Goal: Task Accomplishment & Management: Manage account settings

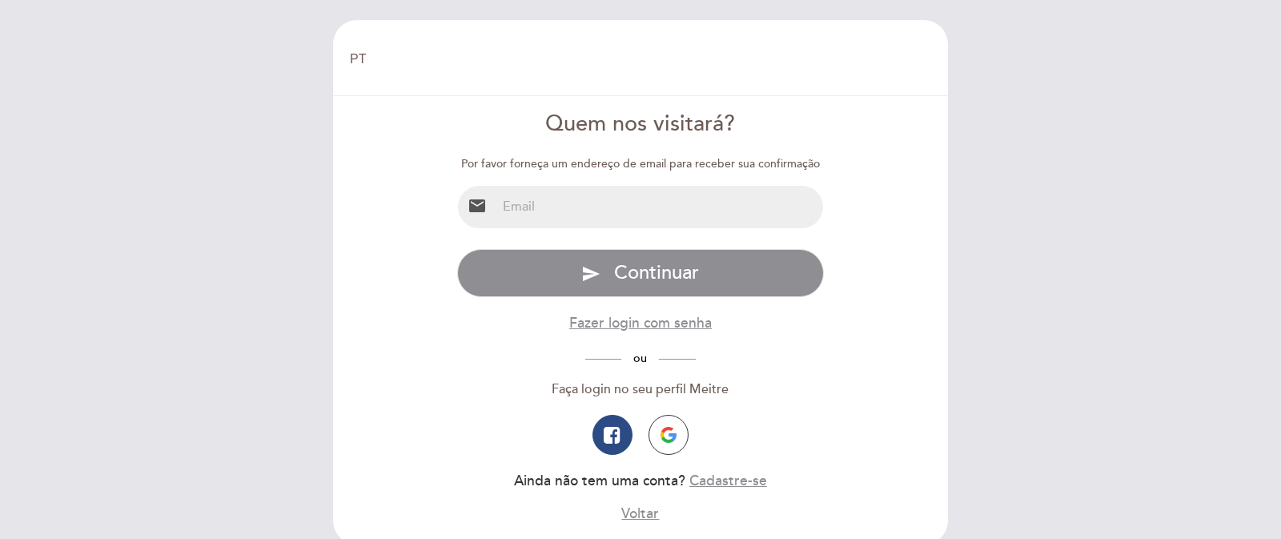
select select "pt"
click at [542, 209] on input "email" at bounding box center [659, 207] width 327 height 42
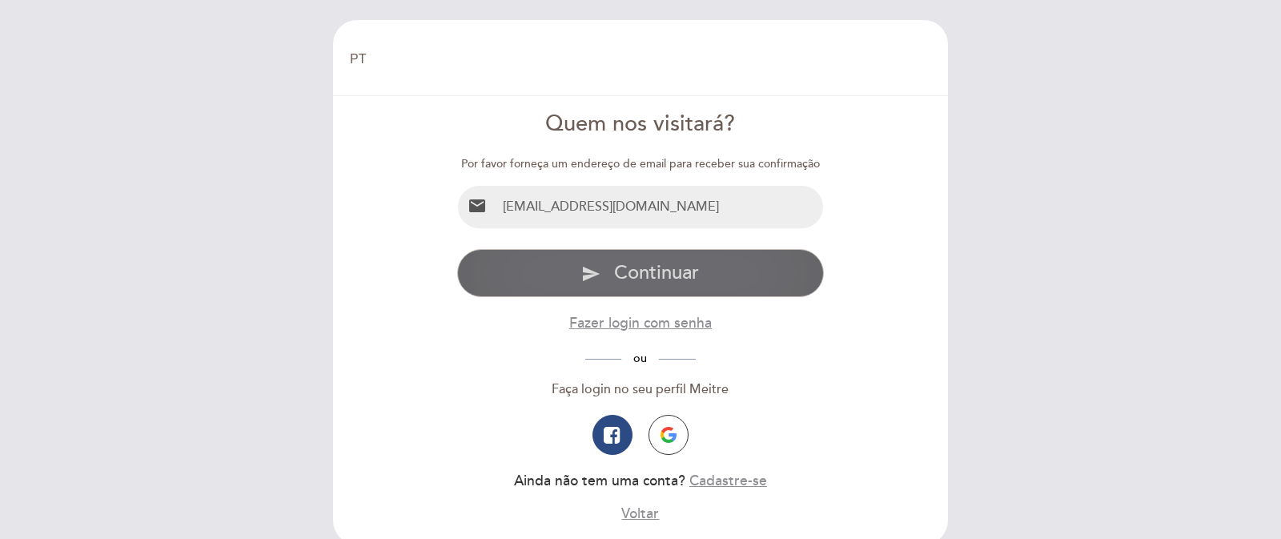
type input "[EMAIL_ADDRESS][DOMAIN_NAME]"
click at [667, 279] on span "Continuar" at bounding box center [656, 272] width 85 height 23
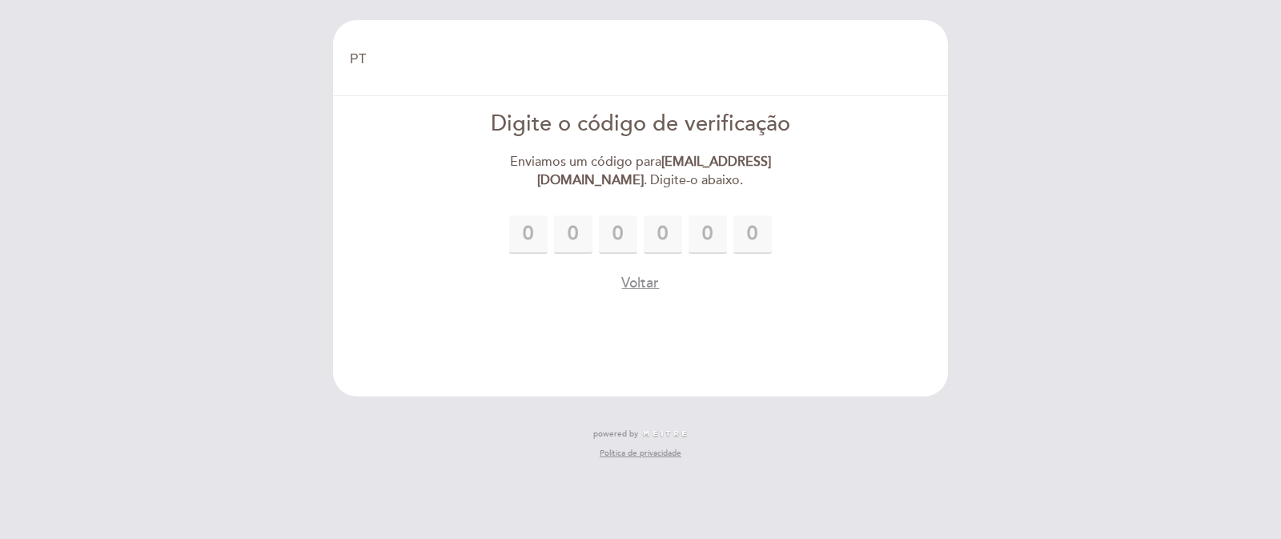
click at [521, 231] on input "text" at bounding box center [528, 234] width 38 height 38
type input "3"
type input "7"
type input "1"
type input "5"
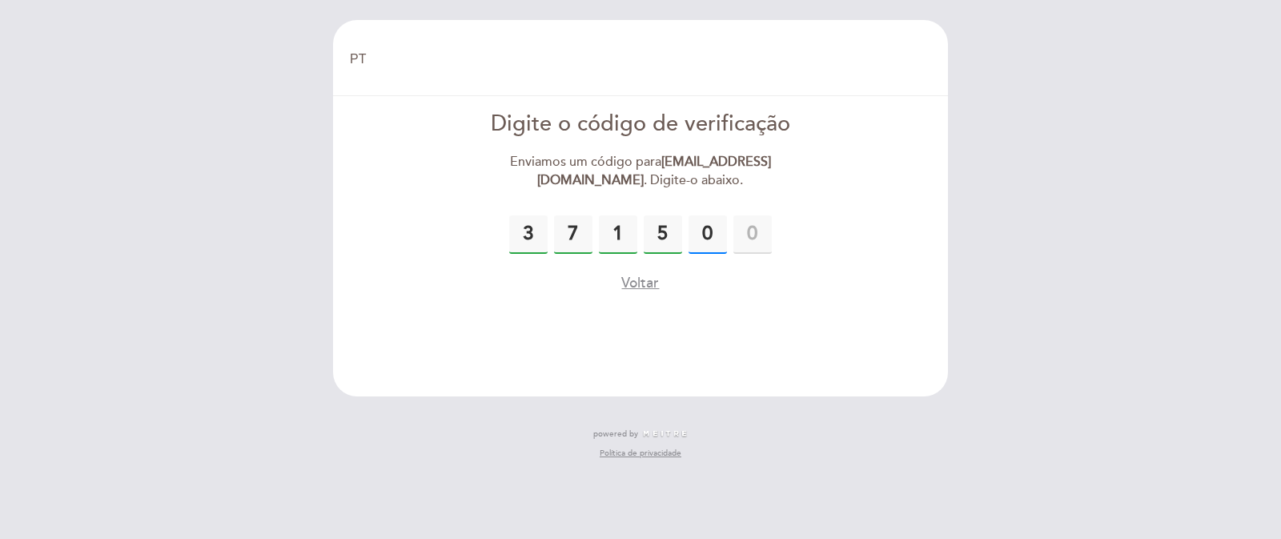
type input "0"
type input "3"
